Goal: Task Accomplishment & Management: Use online tool/utility

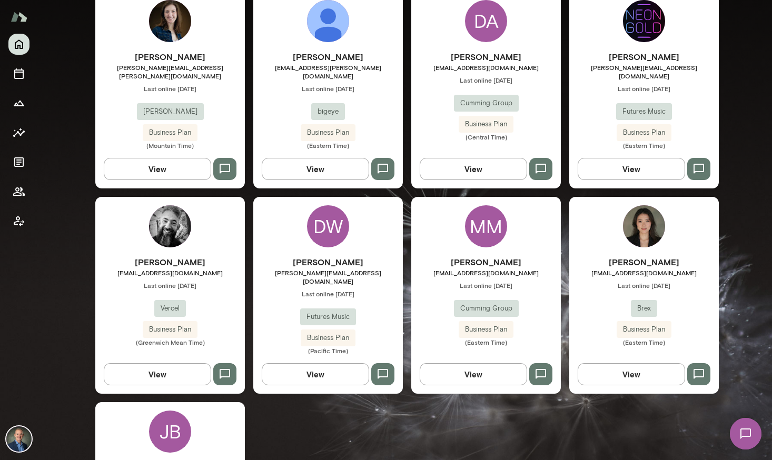
scroll to position [941, 0]
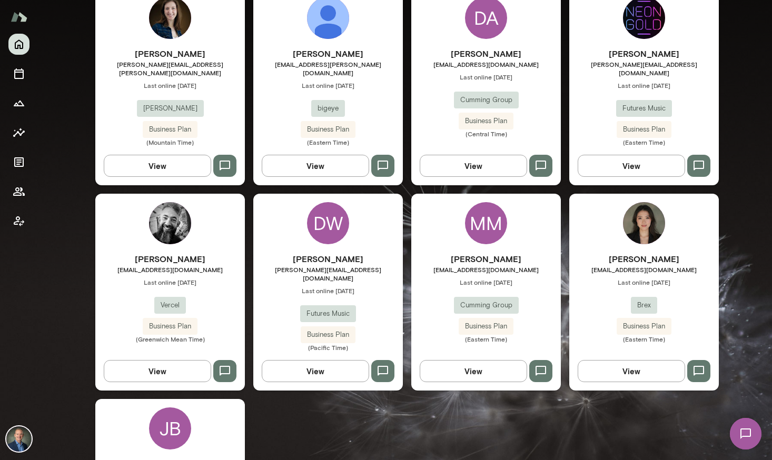
click at [207, 253] on div "Matt Cleghorn matt@vercel.com Last online June 12 Vercel Business Plan (Greenwi…" at bounding box center [170, 298] width 150 height 91
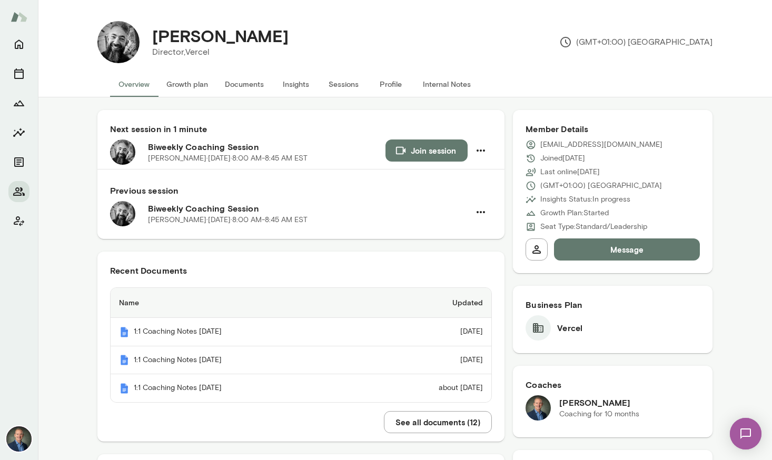
click at [422, 160] on button "Join session" at bounding box center [427, 151] width 82 height 22
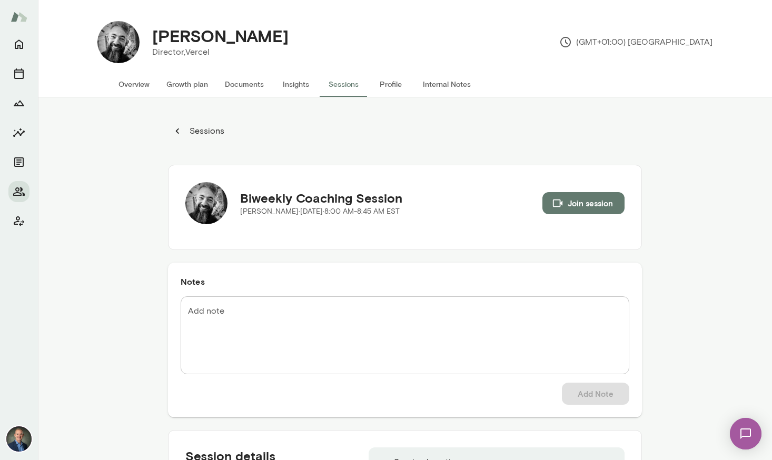
click at [256, 87] on button "Documents" at bounding box center [244, 84] width 56 height 25
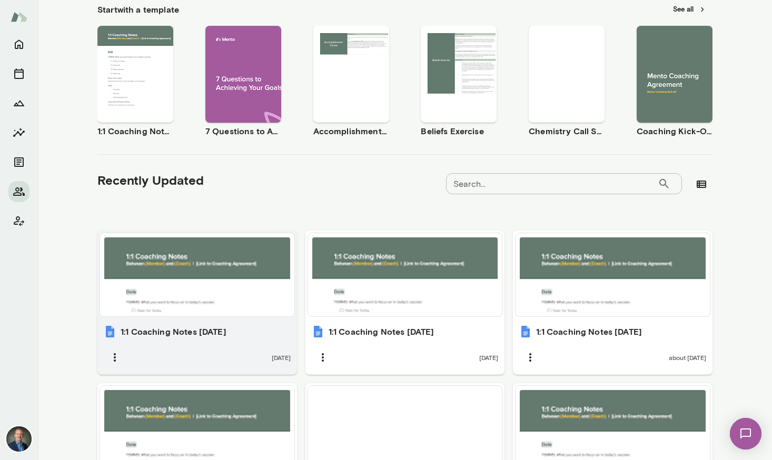
scroll to position [179, 0]
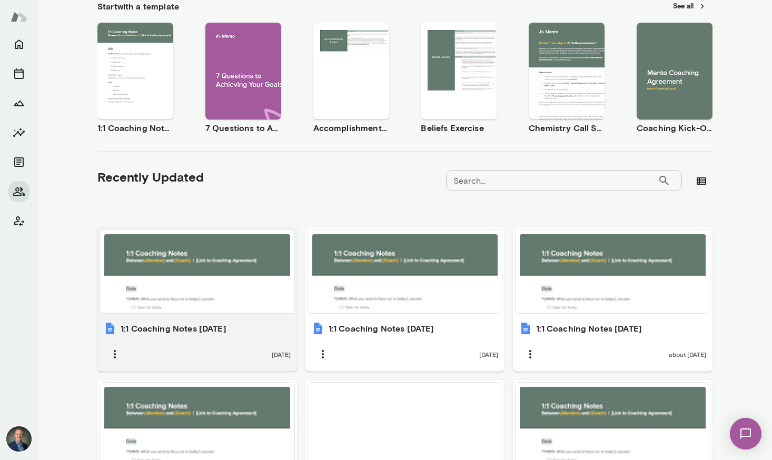
click at [234, 291] on div at bounding box center [197, 271] width 186 height 75
